Goal: Task Accomplishment & Management: Complete application form

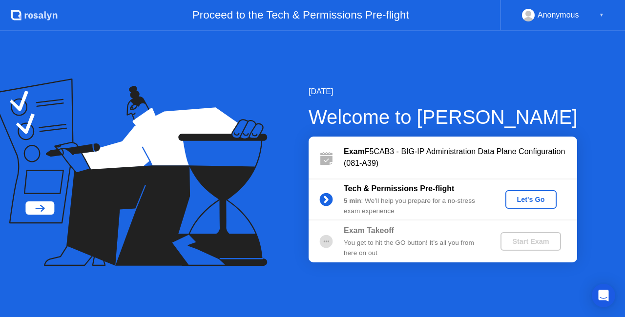
click at [530, 197] on div "Let's Go" at bounding box center [530, 200] width 43 height 8
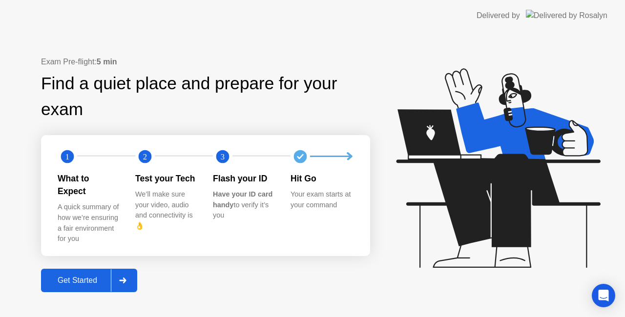
click at [87, 276] on div "Get Started" at bounding box center [77, 280] width 67 height 9
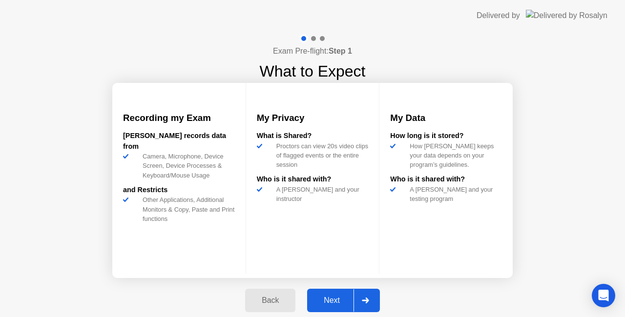
click at [333, 297] on div "Next" at bounding box center [331, 300] width 43 height 9
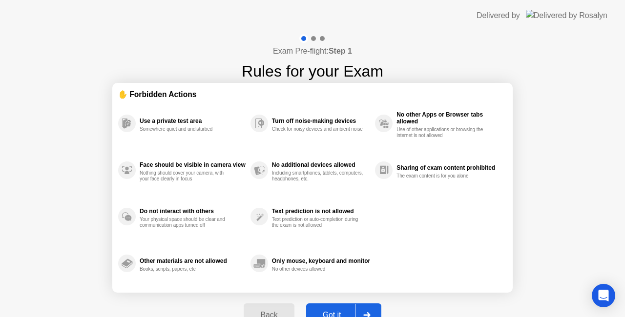
click at [327, 306] on button "Got it" at bounding box center [343, 315] width 75 height 23
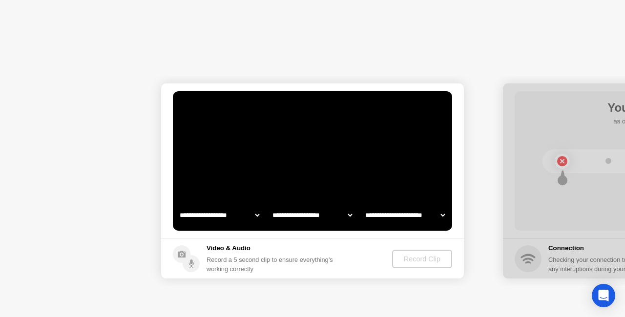
select select "**********"
select select "*******"
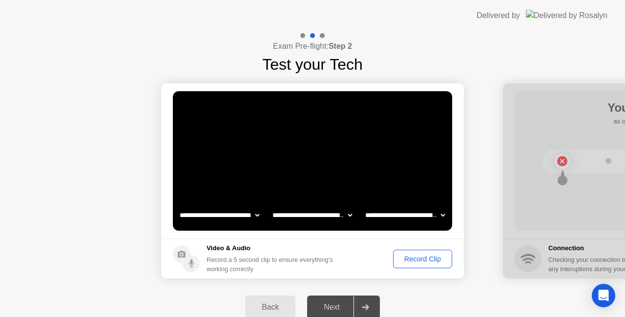
click at [405, 260] on div "Record Clip" at bounding box center [422, 259] width 52 height 8
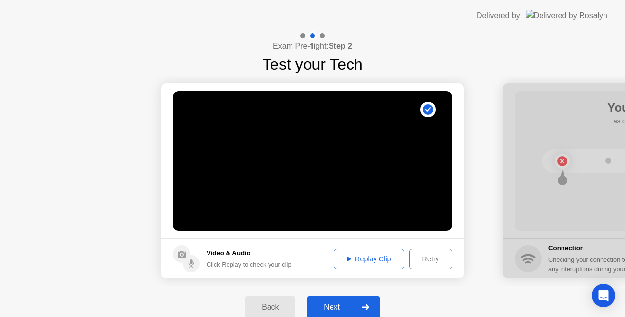
click at [338, 303] on div "Next" at bounding box center [331, 307] width 43 height 9
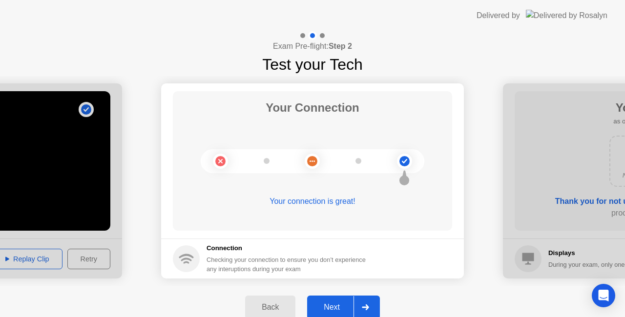
click at [334, 308] on div "Next" at bounding box center [331, 307] width 43 height 9
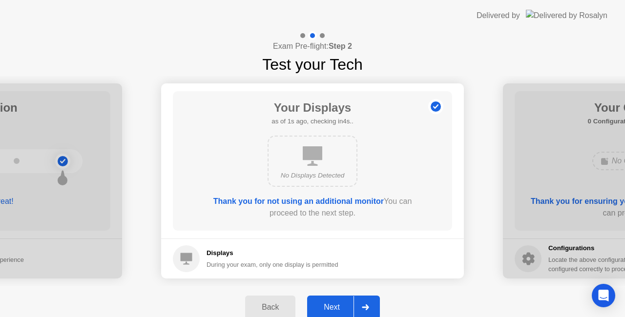
click at [334, 308] on div "Next" at bounding box center [331, 307] width 43 height 9
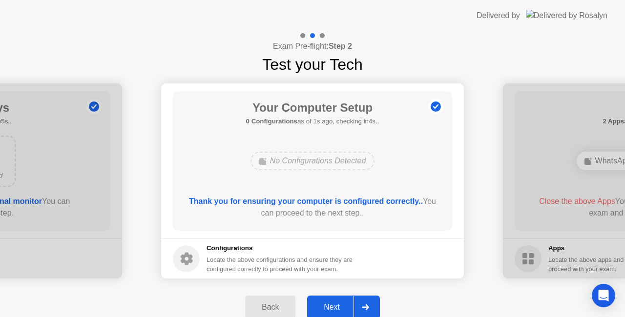
click at [336, 306] on div "Next" at bounding box center [331, 307] width 43 height 9
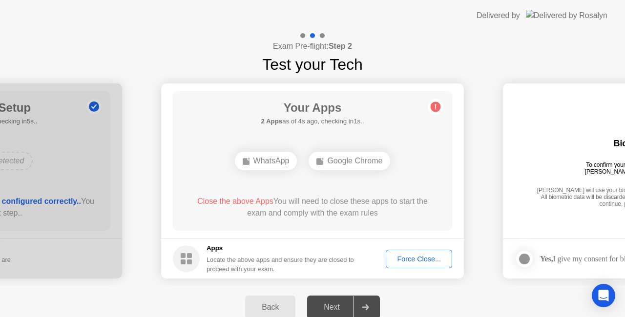
click at [401, 255] on div "Force Close..." at bounding box center [419, 259] width 60 height 8
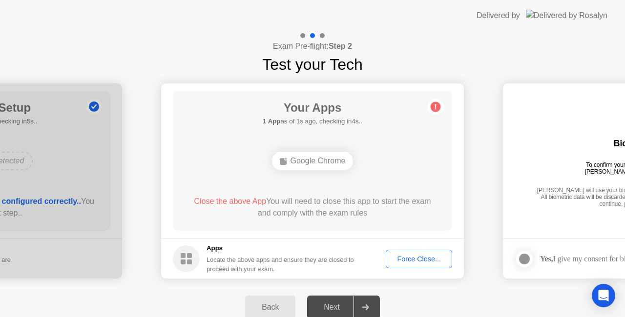
click at [338, 303] on div "Next" at bounding box center [331, 307] width 43 height 9
click at [414, 258] on div "Force Close..." at bounding box center [419, 259] width 60 height 8
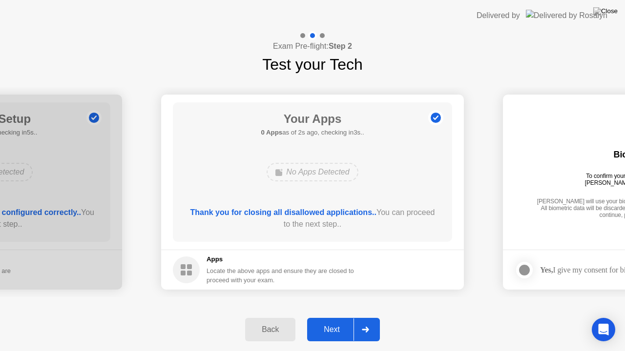
click at [328, 317] on div "Next" at bounding box center [331, 330] width 43 height 9
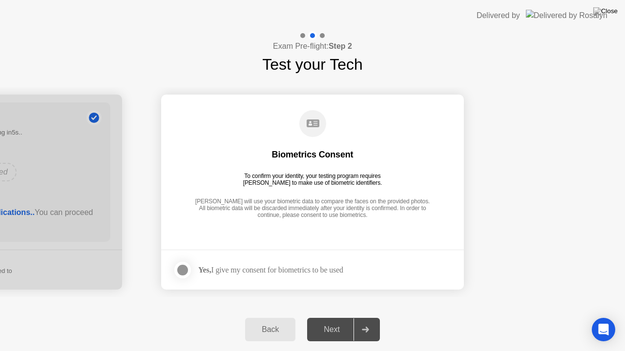
click at [179, 266] on div at bounding box center [183, 271] width 12 height 12
click at [337, 317] on button "Next" at bounding box center [343, 329] width 73 height 23
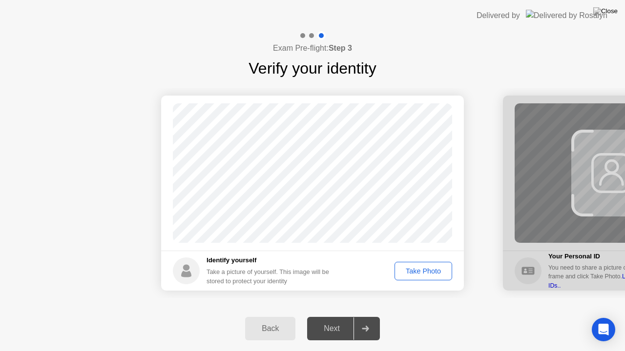
click at [414, 271] on div "Take Photo" at bounding box center [423, 272] width 51 height 8
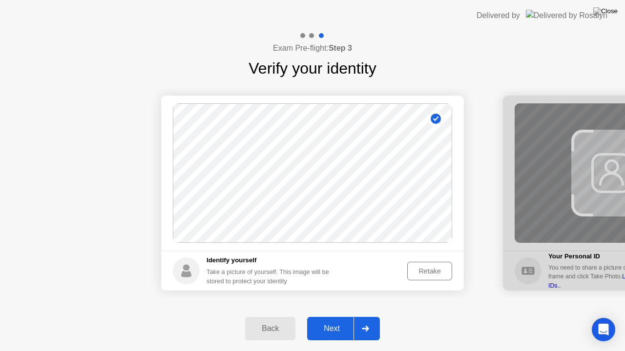
click at [330, 317] on div "Next" at bounding box center [331, 329] width 43 height 9
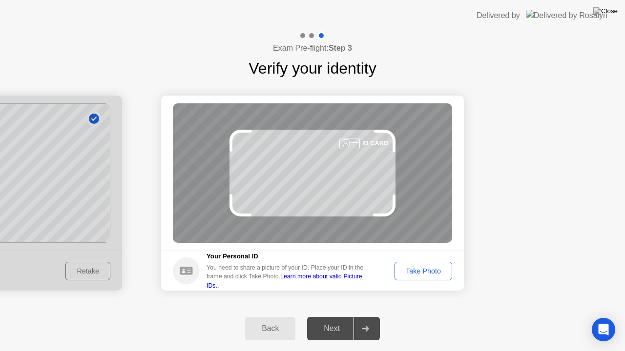
click at [408, 268] on div "Take Photo" at bounding box center [423, 272] width 51 height 8
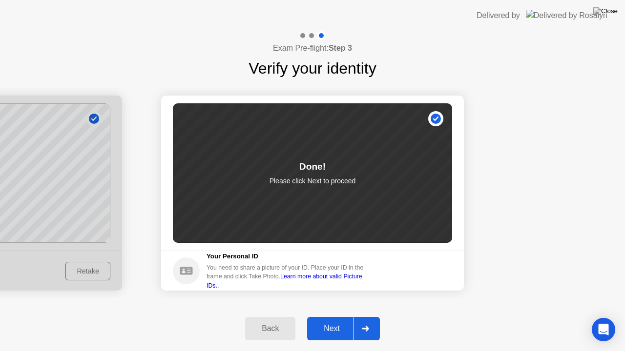
click at [329, 317] on div "Next" at bounding box center [331, 329] width 43 height 9
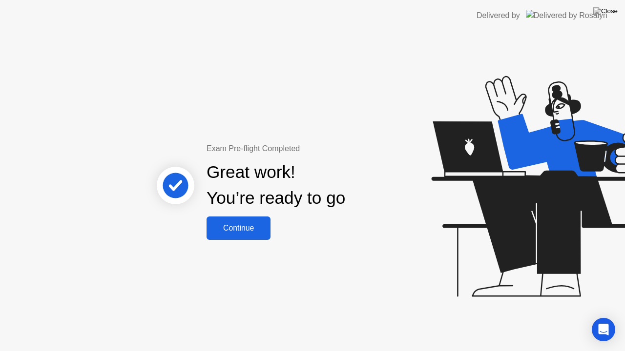
click at [246, 231] on div "Continue" at bounding box center [238, 228] width 58 height 9
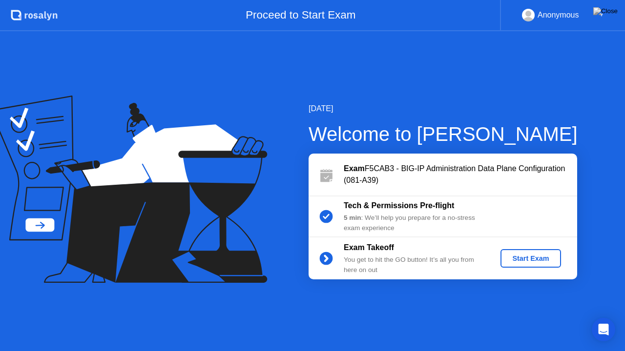
click at [539, 255] on div "Start Exam" at bounding box center [530, 259] width 52 height 8
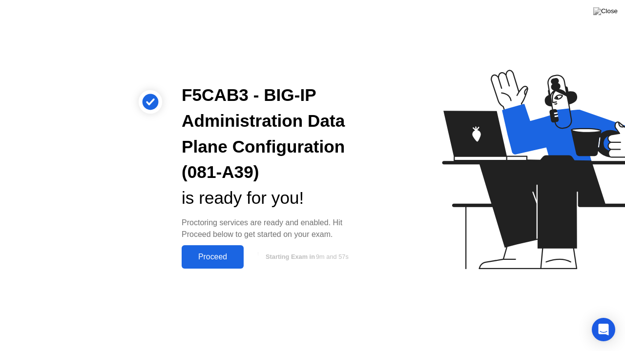
click at [229, 259] on div "Proceed" at bounding box center [213, 257] width 56 height 9
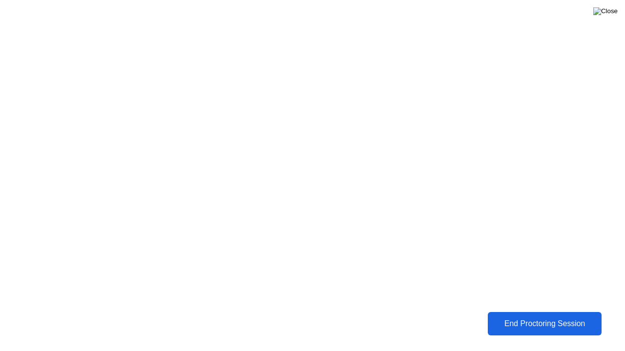
click at [610, 11] on img at bounding box center [605, 11] width 24 height 8
